Goal: Entertainment & Leisure: Consume media (video, audio)

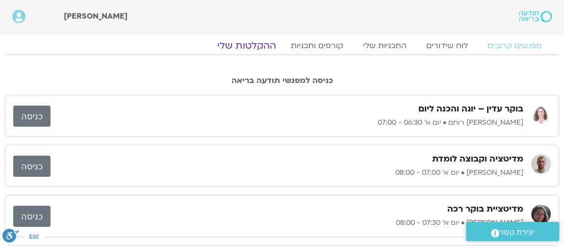
click at [255, 45] on link "ההקלטות שלי" at bounding box center [247, 46] width 82 height 12
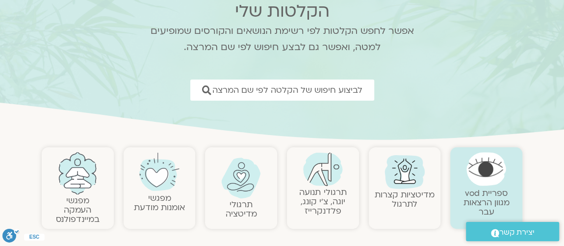
scroll to position [119, 0]
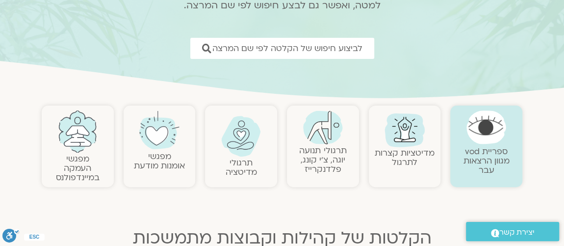
click at [331, 133] on img at bounding box center [323, 127] width 40 height 34
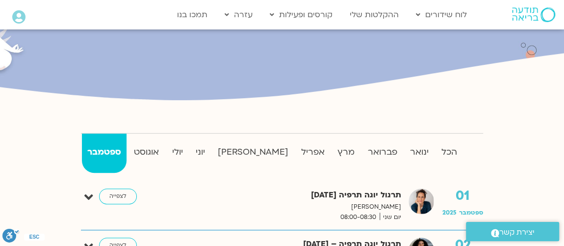
scroll to position [178, 0]
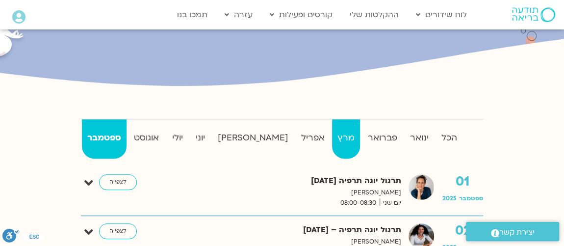
click at [333, 135] on strong "מרץ" at bounding box center [346, 138] width 28 height 15
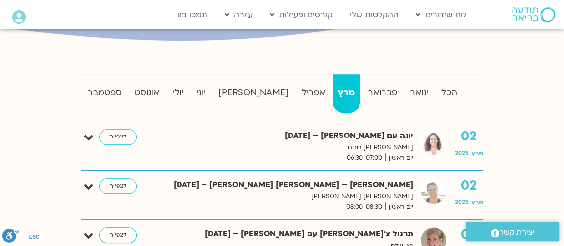
scroll to position [238, 0]
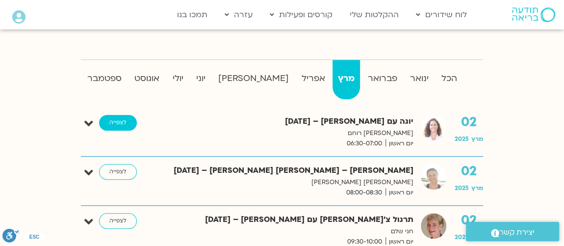
click at [122, 124] on link "לצפייה" at bounding box center [118, 123] width 38 height 16
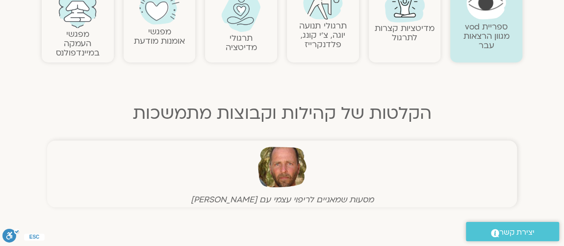
scroll to position [119, 0]
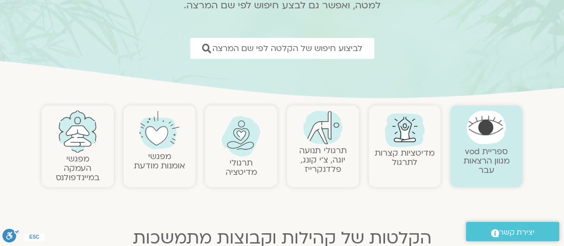
click at [318, 139] on img at bounding box center [323, 127] width 40 height 34
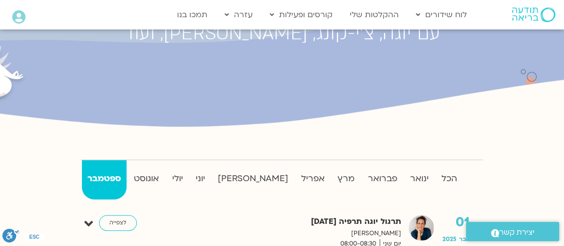
scroll to position [178, 0]
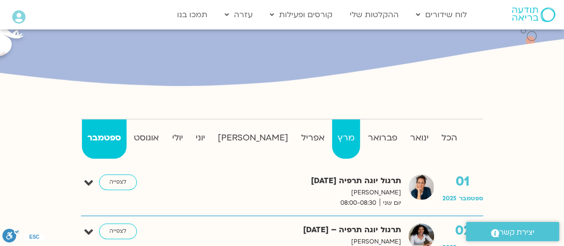
click at [332, 136] on strong "מרץ" at bounding box center [346, 138] width 28 height 15
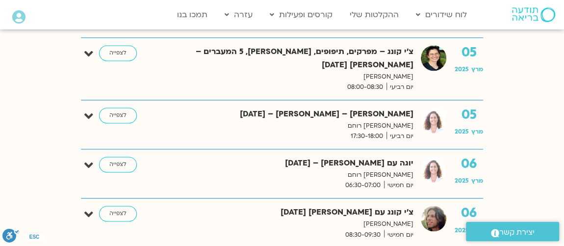
scroll to position [713, 0]
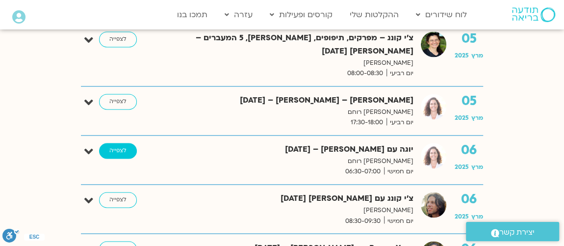
click at [112, 148] on link "לצפייה" at bounding box center [118, 151] width 38 height 16
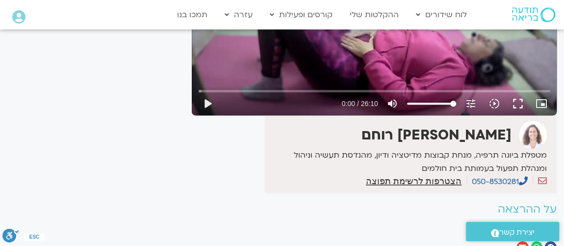
scroll to position [119, 0]
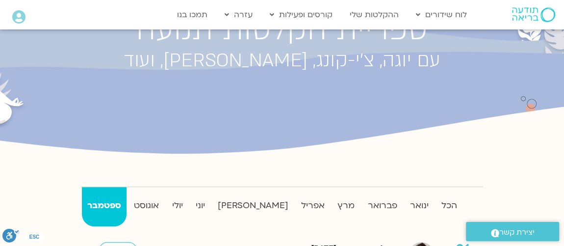
scroll to position [178, 0]
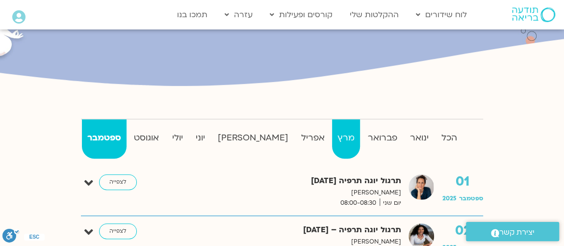
click at [332, 137] on strong "מרץ" at bounding box center [346, 138] width 28 height 15
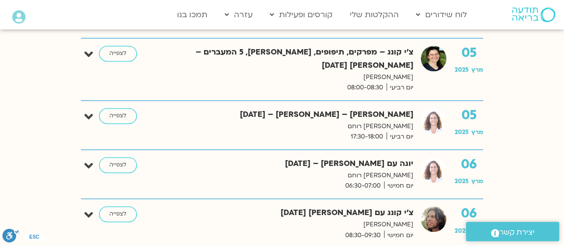
scroll to position [713, 0]
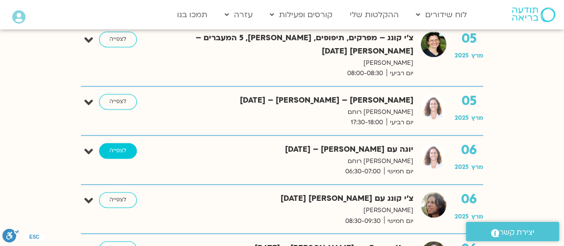
click at [113, 147] on link "לצפייה" at bounding box center [118, 151] width 38 height 16
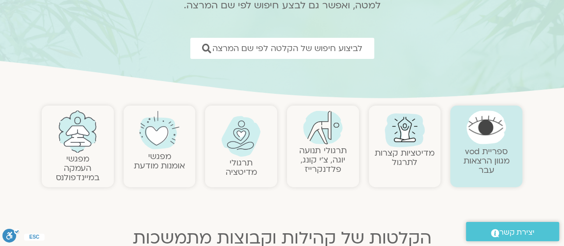
click at [311, 139] on img at bounding box center [323, 127] width 40 height 34
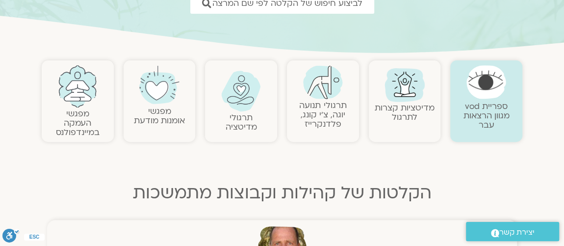
scroll to position [178, 0]
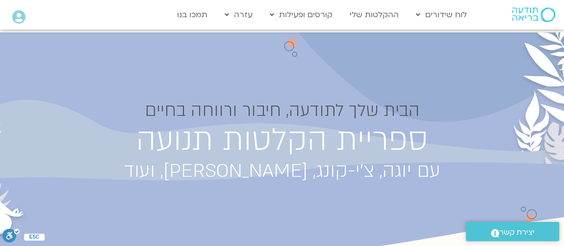
scroll to position [119, 0]
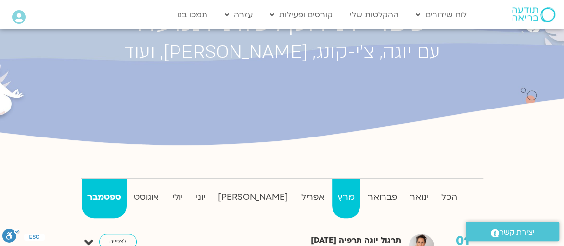
click at [332, 198] on strong "מרץ" at bounding box center [346, 197] width 28 height 15
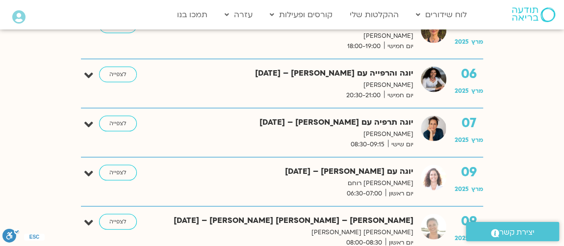
scroll to position [951, 0]
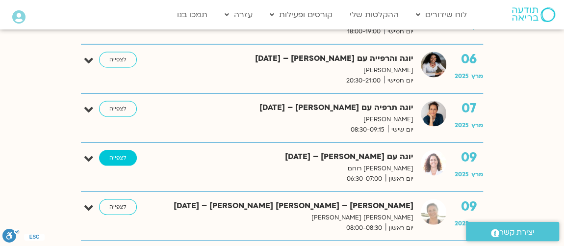
click at [113, 156] on link "לצפייה" at bounding box center [118, 158] width 38 height 16
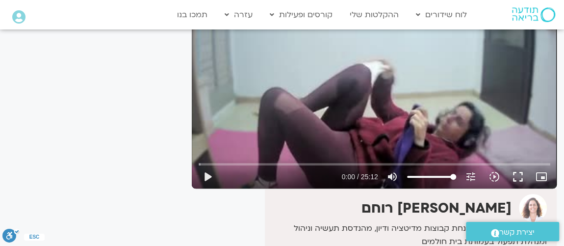
scroll to position [119, 0]
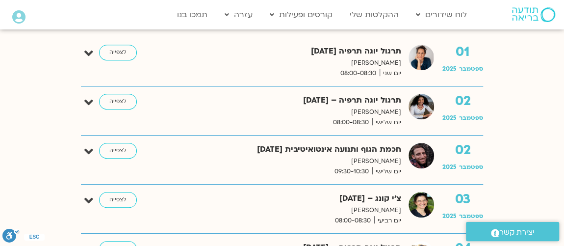
scroll to position [238, 0]
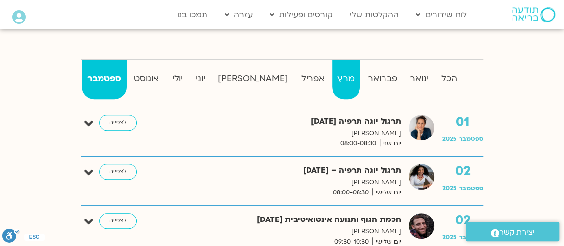
drag, startPoint x: 321, startPoint y: 77, endPoint x: 326, endPoint y: 87, distance: 10.8
click at [332, 77] on strong "מרץ" at bounding box center [346, 78] width 28 height 15
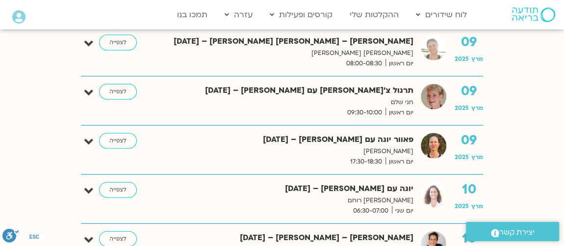
scroll to position [1130, 0]
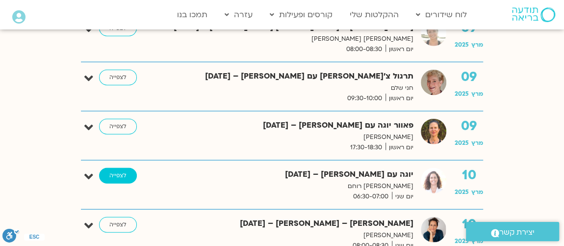
click at [122, 169] on link "לצפייה" at bounding box center [118, 176] width 38 height 16
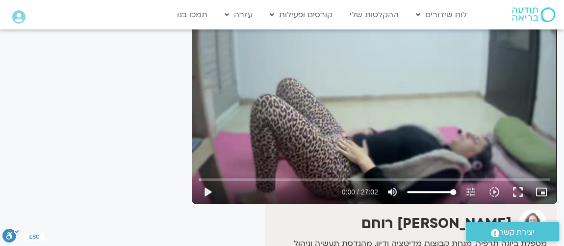
scroll to position [89, 0]
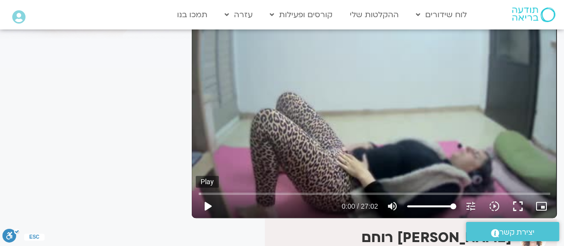
click at [209, 206] on button "play_arrow" at bounding box center [208, 206] width 24 height 24
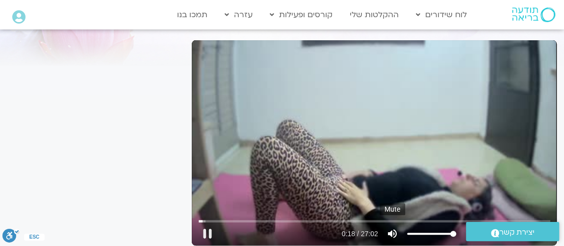
scroll to position [59, 0]
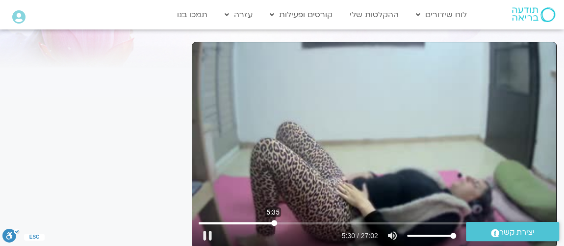
drag, startPoint x: 207, startPoint y: 222, endPoint x: 274, endPoint y: 228, distance: 67.0
click at [274, 226] on input "Seek" at bounding box center [375, 223] width 352 height 6
drag, startPoint x: 276, startPoint y: 224, endPoint x: 261, endPoint y: 223, distance: 14.8
click at [261, 223] on input "Seek" at bounding box center [375, 223] width 352 height 6
click at [209, 237] on button "pause" at bounding box center [208, 236] width 24 height 24
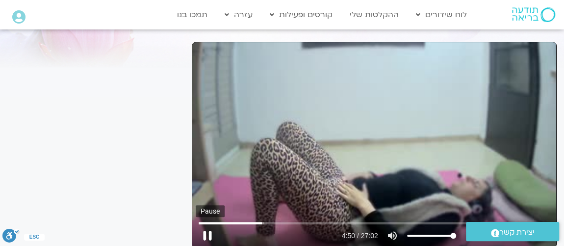
type input "291.013324"
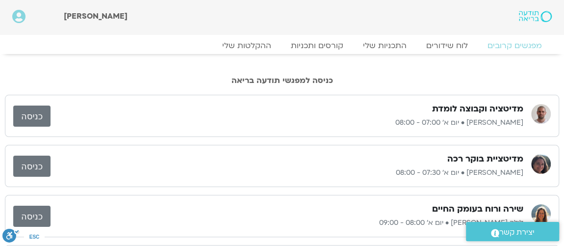
click at [30, 116] on link "כניסה" at bounding box center [31, 116] width 37 height 21
